Goal: Task Accomplishment & Management: Use online tool/utility

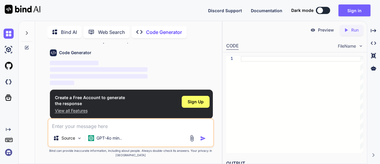
scroll to position [2, 0]
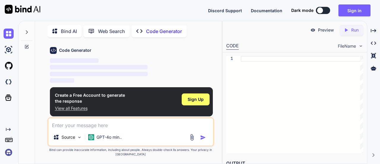
type textarea "x"
click at [73, 105] on p "View all Features" at bounding box center [90, 108] width 70 height 6
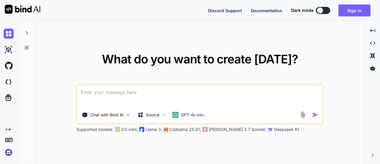
click at [108, 94] on textarea at bounding box center [200, 96] width 246 height 22
click at [123, 93] on textarea at bounding box center [200, 96] width 246 height 22
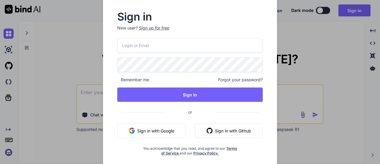
click at [156, 129] on button "Sign in with Google" at bounding box center [151, 130] width 69 height 14
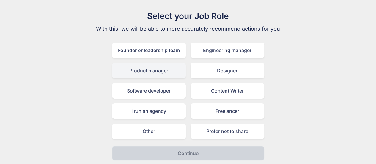
scroll to position [23, 0]
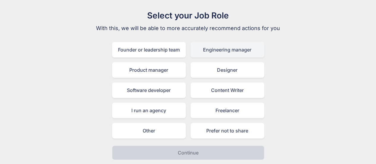
click at [228, 52] on div "Engineering manager" at bounding box center [227, 49] width 74 height 15
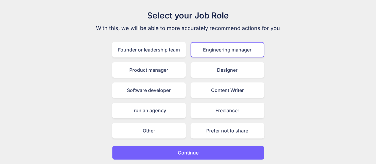
click at [195, 150] on p "Continue" at bounding box center [188, 152] width 21 height 7
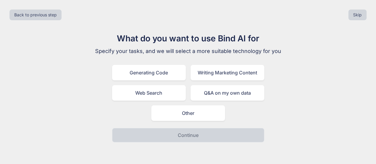
scroll to position [0, 0]
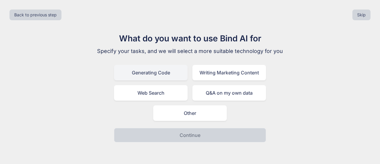
click at [159, 75] on div "Generating Code" at bounding box center [151, 72] width 74 height 15
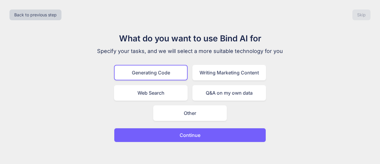
click at [184, 134] on p "Continue" at bounding box center [190, 134] width 21 height 7
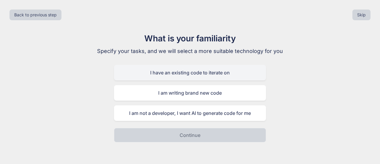
click at [186, 76] on div "I have an existing code to iterate on" at bounding box center [190, 72] width 152 height 15
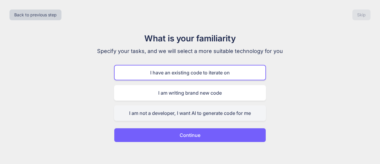
click at [200, 114] on div "I am not a developer, I want AI to generate code for me" at bounding box center [190, 112] width 152 height 15
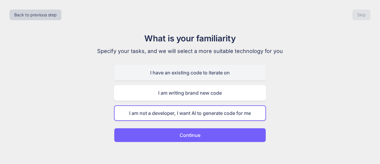
click at [184, 77] on div "I have an existing code to iterate on" at bounding box center [190, 72] width 152 height 15
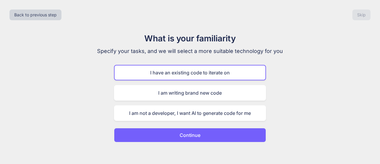
click at [184, 133] on p "Continue" at bounding box center [190, 134] width 21 height 7
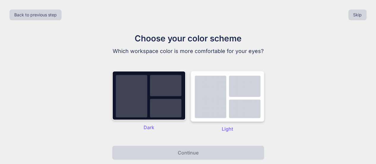
click at [216, 106] on img at bounding box center [227, 96] width 74 height 51
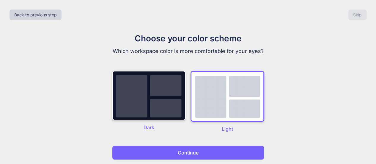
click at [184, 153] on p "Continue" at bounding box center [188, 152] width 21 height 7
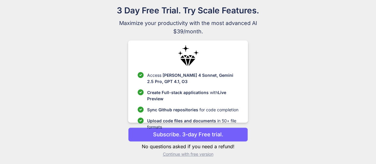
scroll to position [30, 0]
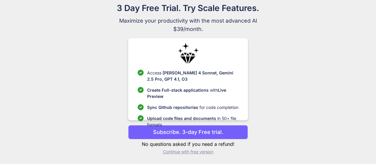
click at [190, 133] on p "Subscribe. 3-day Free trial." at bounding box center [188, 132] width 70 height 8
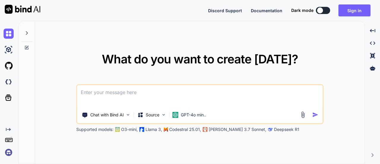
click at [102, 94] on textarea at bounding box center [200, 96] width 246 height 22
click at [107, 94] on textarea at bounding box center [200, 96] width 246 height 22
